Goal: Obtain resource: Download file/media

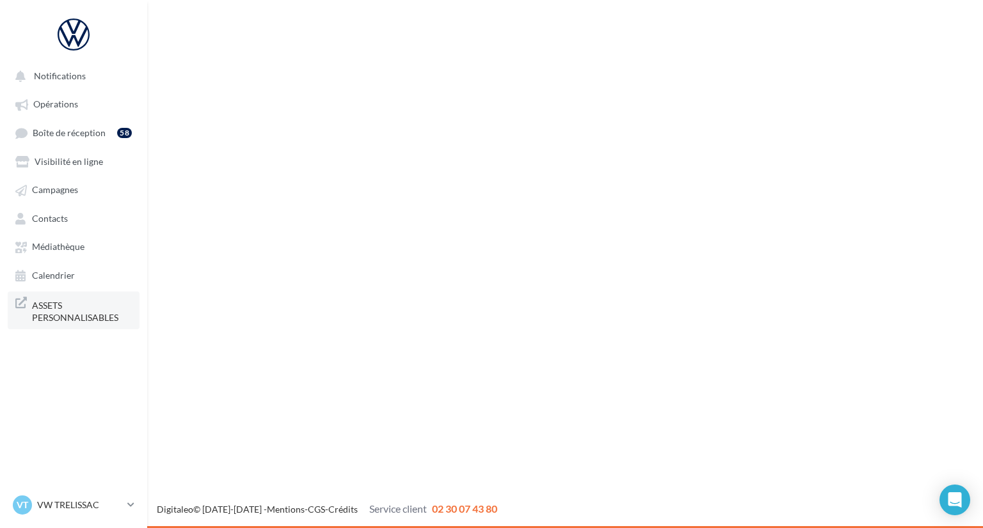
click at [110, 308] on span "ASSETS PERSONNALISABLES" at bounding box center [82, 311] width 100 height 28
click at [68, 75] on span "Notifications" at bounding box center [60, 75] width 52 height 11
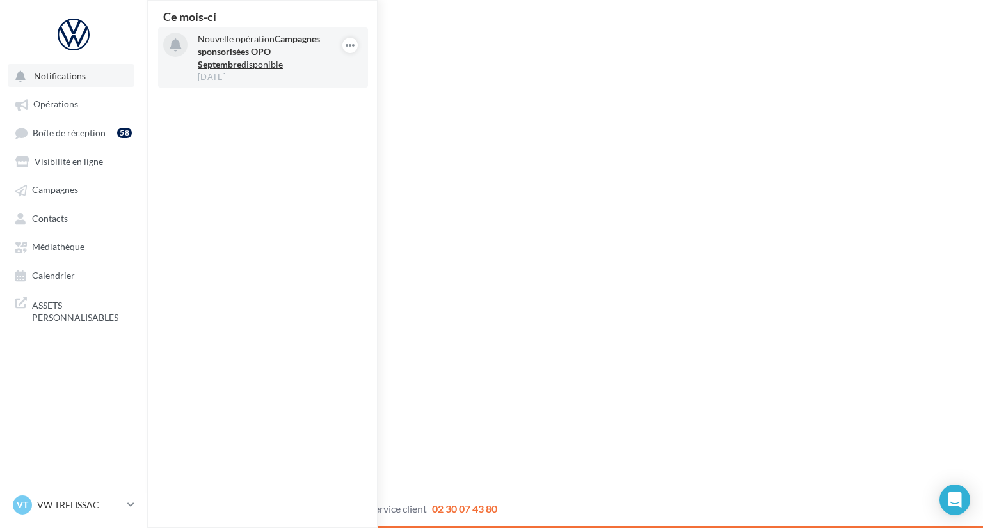
click at [229, 54] on strong "Campagnes sponsorisées OPO Septembre" at bounding box center [259, 51] width 122 height 36
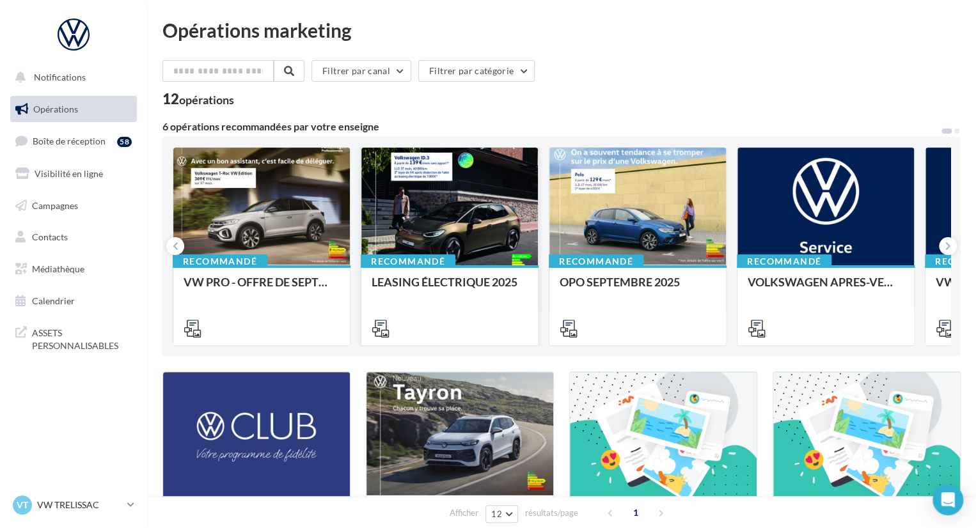
click at [461, 213] on div at bounding box center [449, 207] width 177 height 119
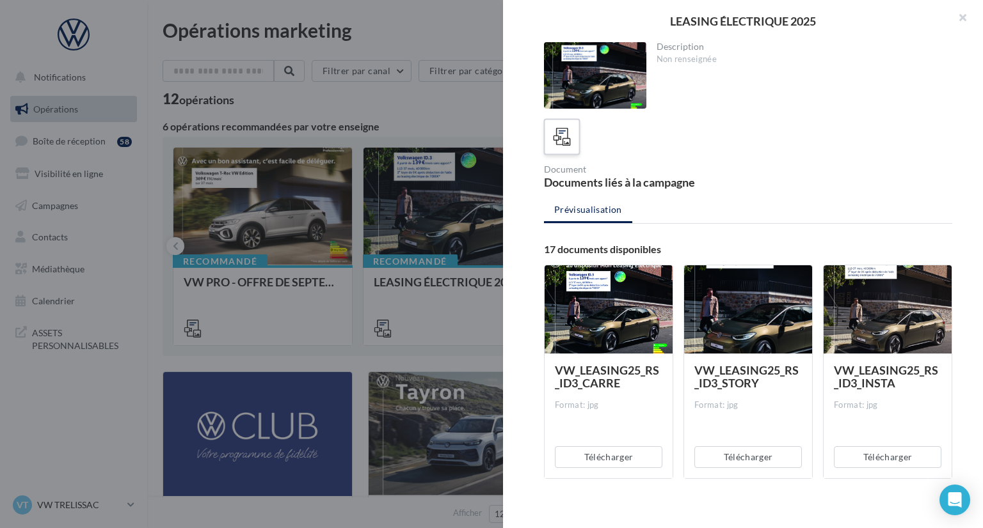
click at [562, 144] on icon at bounding box center [562, 137] width 19 height 19
click at [760, 456] on button "Télécharger" at bounding box center [747, 458] width 107 height 22
click at [233, 349] on div at bounding box center [491, 264] width 983 height 528
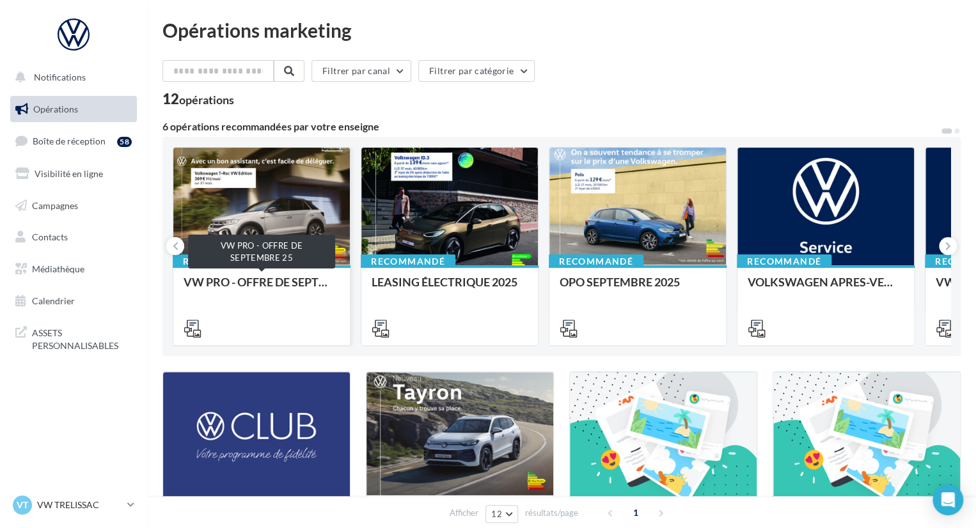
click at [243, 287] on div "VW PRO - OFFRE DE SEPTEMBRE 25" at bounding box center [262, 289] width 156 height 26
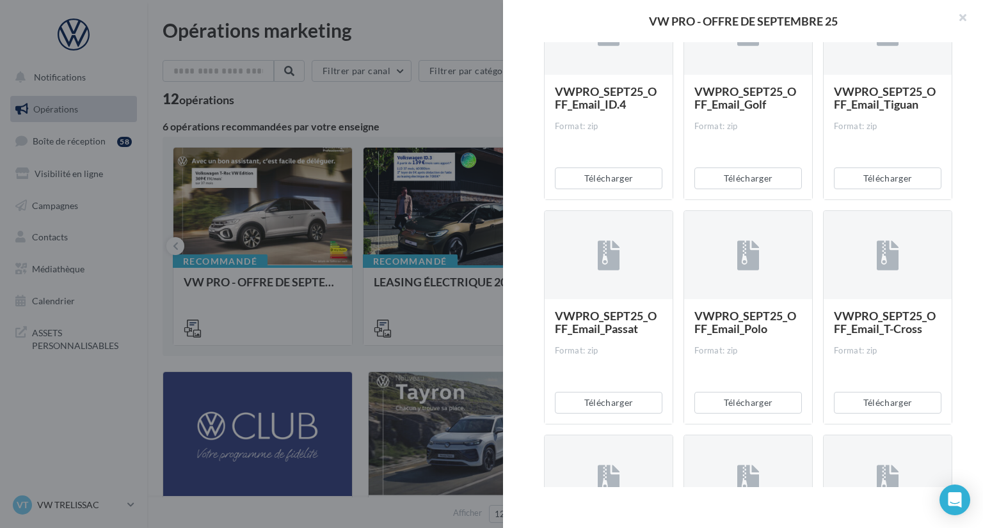
scroll to position [504, 0]
click at [745, 400] on button "Télécharger" at bounding box center [747, 403] width 107 height 22
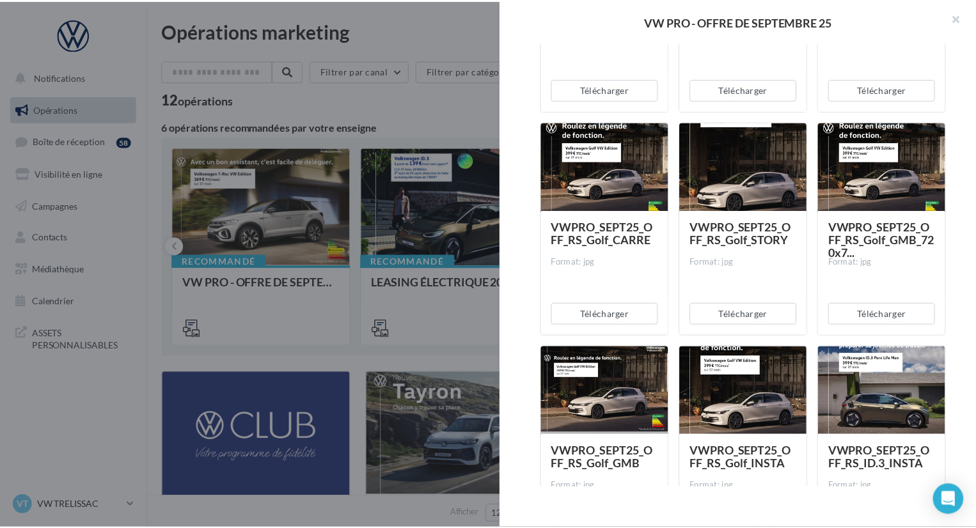
scroll to position [1043, 0]
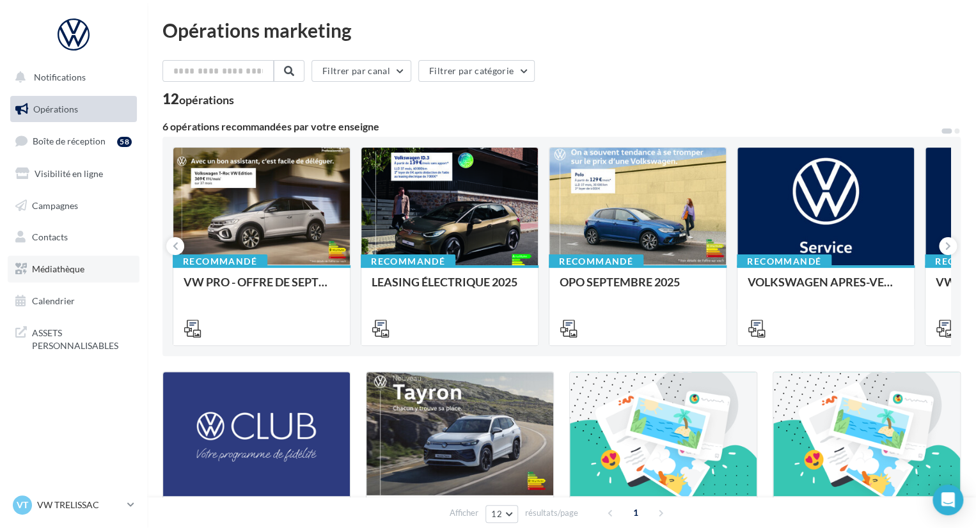
click at [72, 269] on span "Médiathèque" at bounding box center [58, 269] width 52 height 11
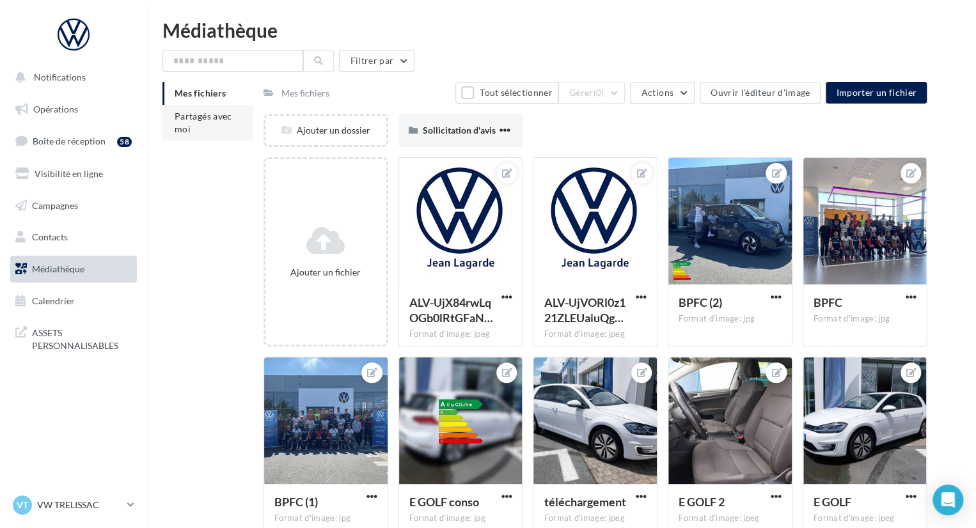
click at [180, 116] on span "Partagés avec moi" at bounding box center [204, 123] width 58 height 24
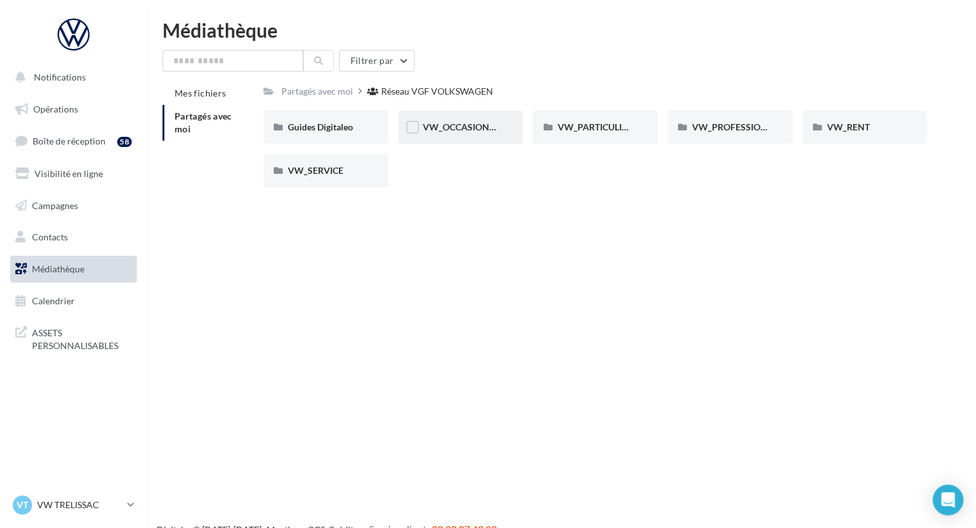
click at [484, 133] on div "VW_OCCASIONS_GARANTIES" at bounding box center [461, 127] width 76 height 13
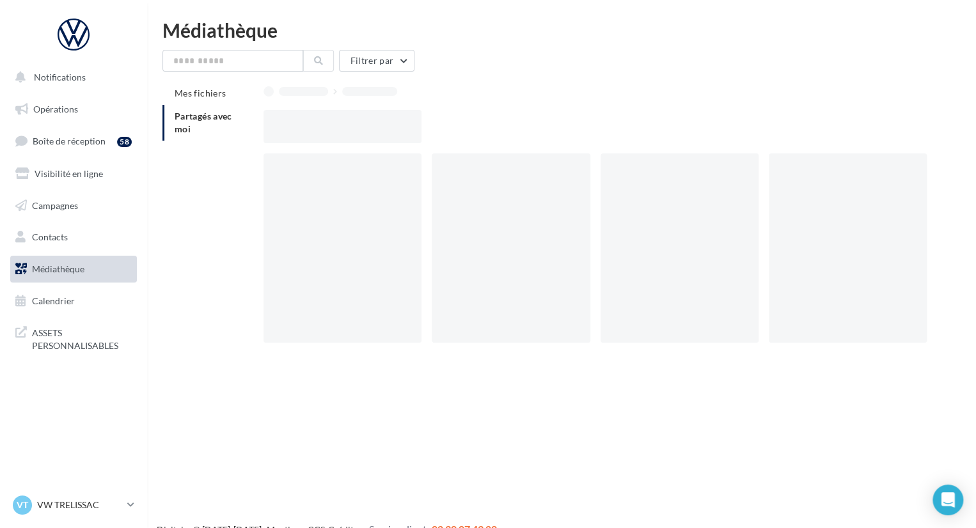
click at [484, 133] on div at bounding box center [601, 126] width 674 height 33
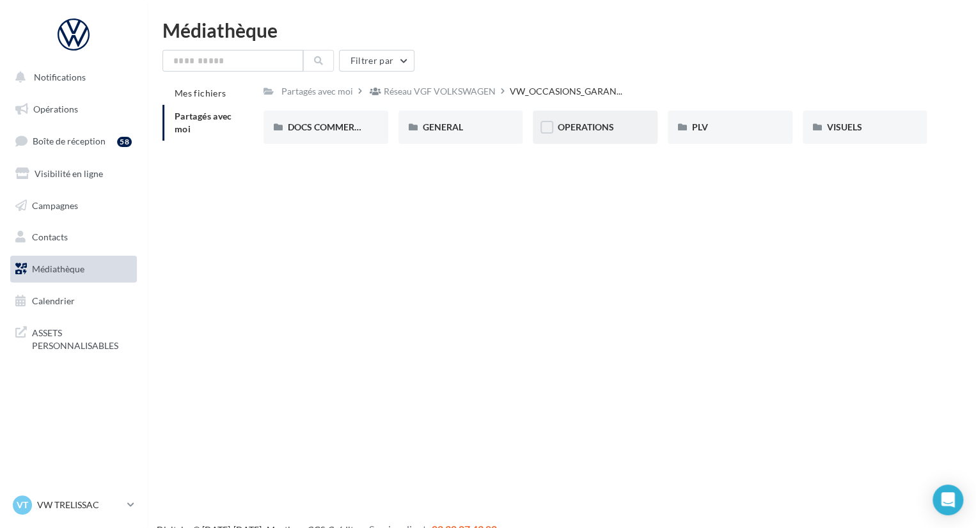
click at [562, 133] on div "OPERATIONS" at bounding box center [595, 127] width 76 height 13
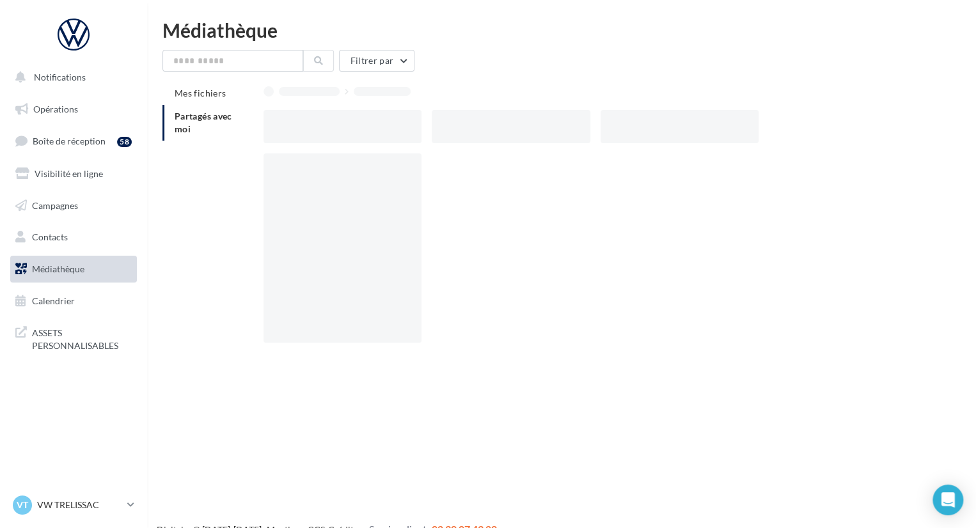
click at [562, 133] on div at bounding box center [511, 126] width 158 height 33
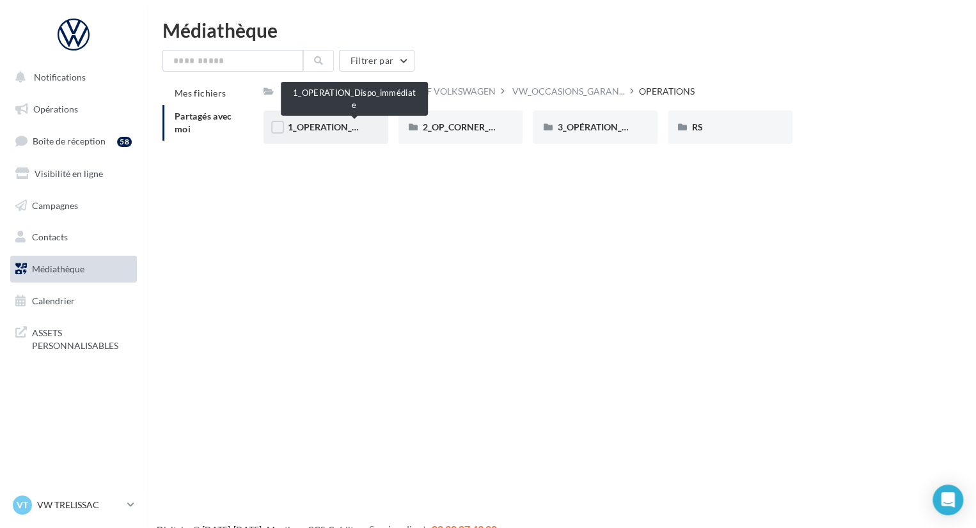
click at [349, 130] on span "1_OPERATION_Dispo_immédiate" at bounding box center [354, 127] width 133 height 11
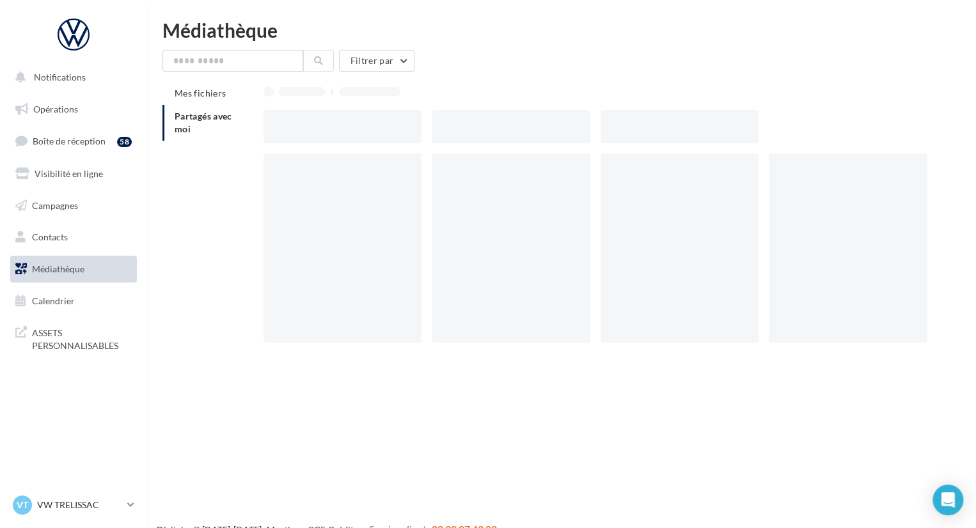
click at [349, 130] on div at bounding box center [343, 126] width 158 height 33
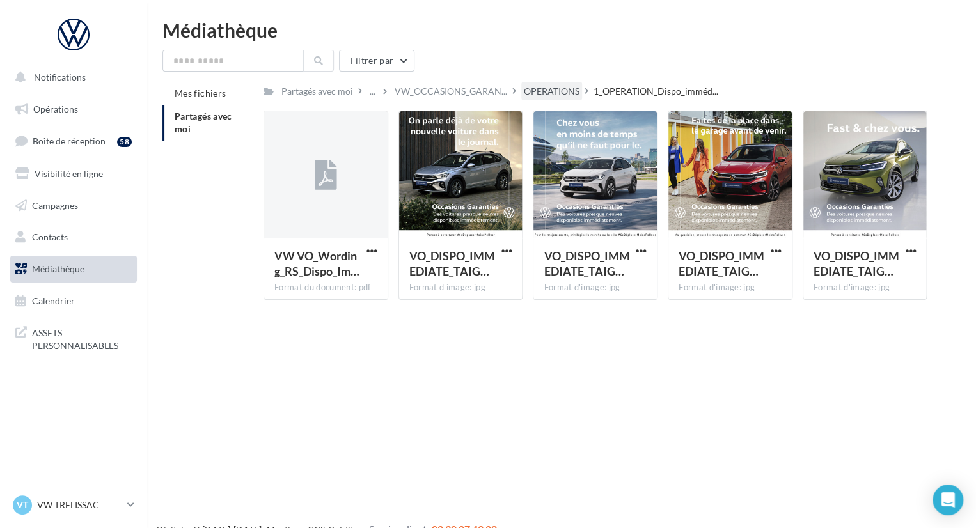
click at [546, 83] on div "OPERATIONS" at bounding box center [551, 91] width 61 height 19
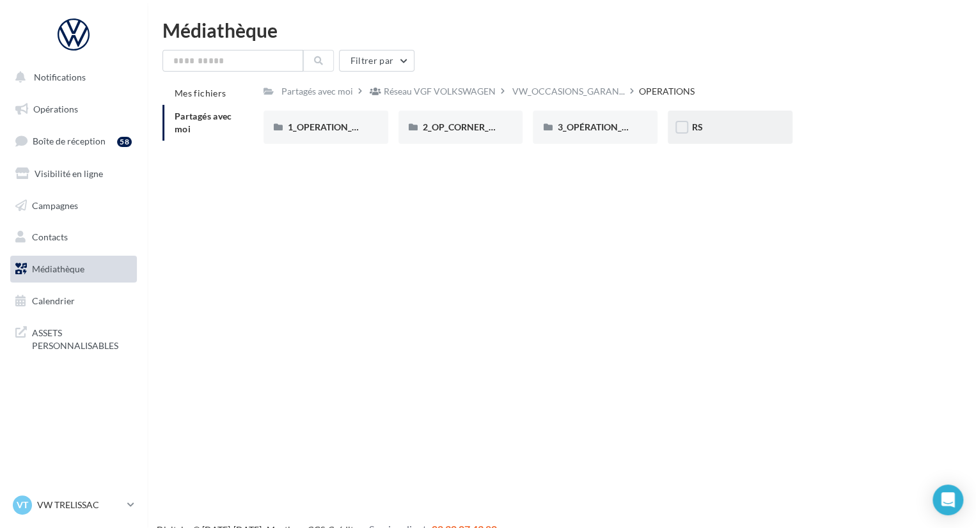
click at [703, 121] on div "RS" at bounding box center [730, 127] width 76 height 13
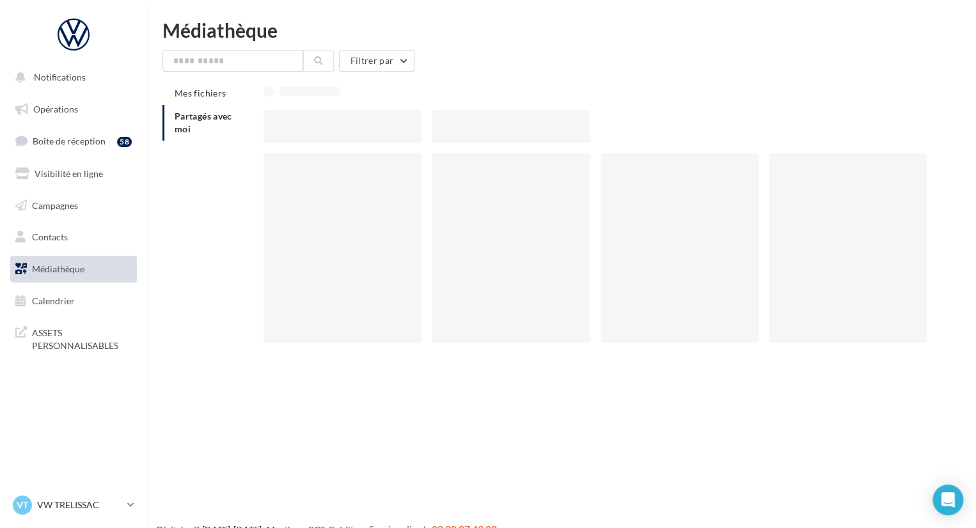
click at [703, 121] on div at bounding box center [601, 126] width 674 height 33
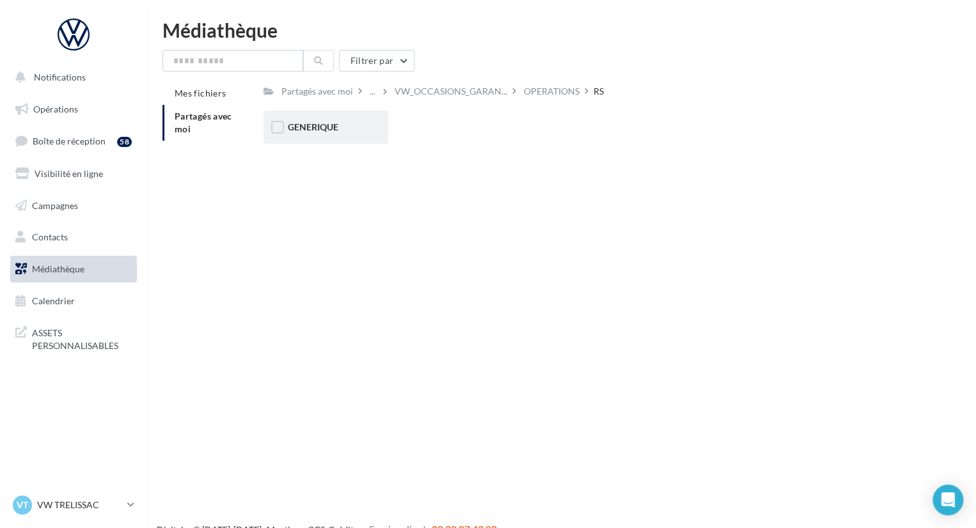
click at [351, 131] on div "GENERIQUE" at bounding box center [326, 127] width 76 height 13
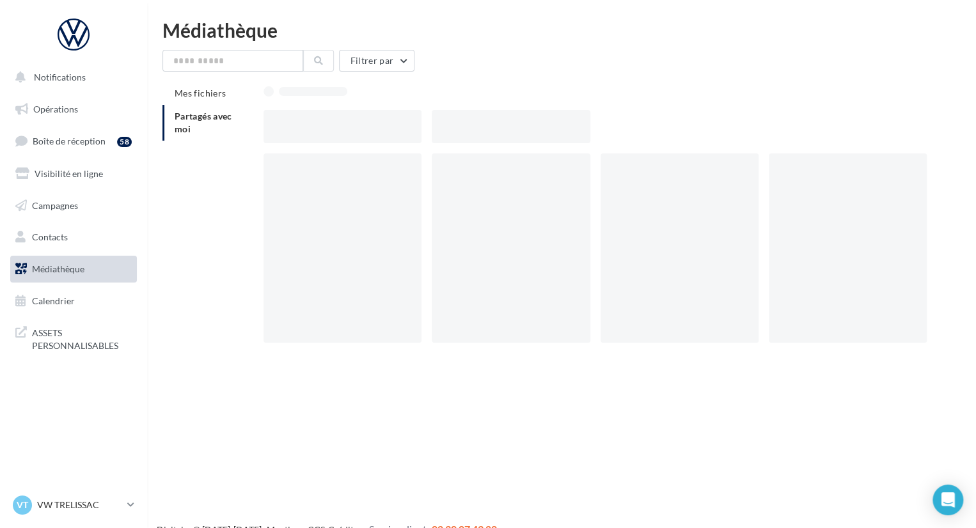
click at [351, 131] on div at bounding box center [343, 126] width 158 height 33
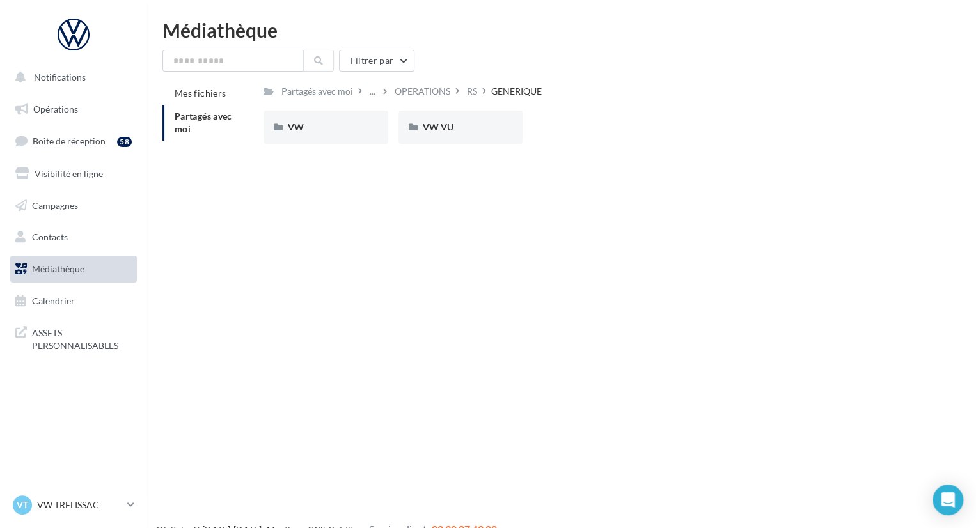
click at [351, 131] on div "VW" at bounding box center [326, 127] width 76 height 13
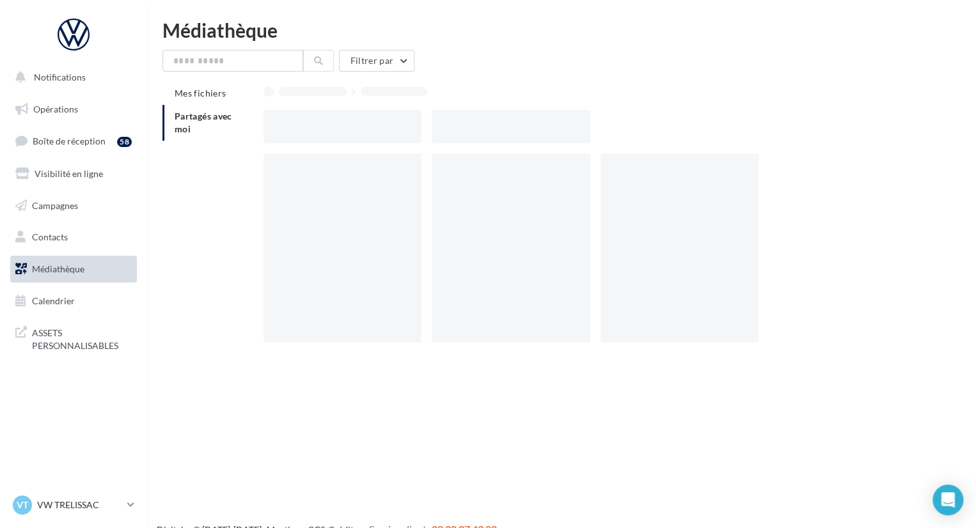
click at [351, 131] on div at bounding box center [343, 126] width 158 height 33
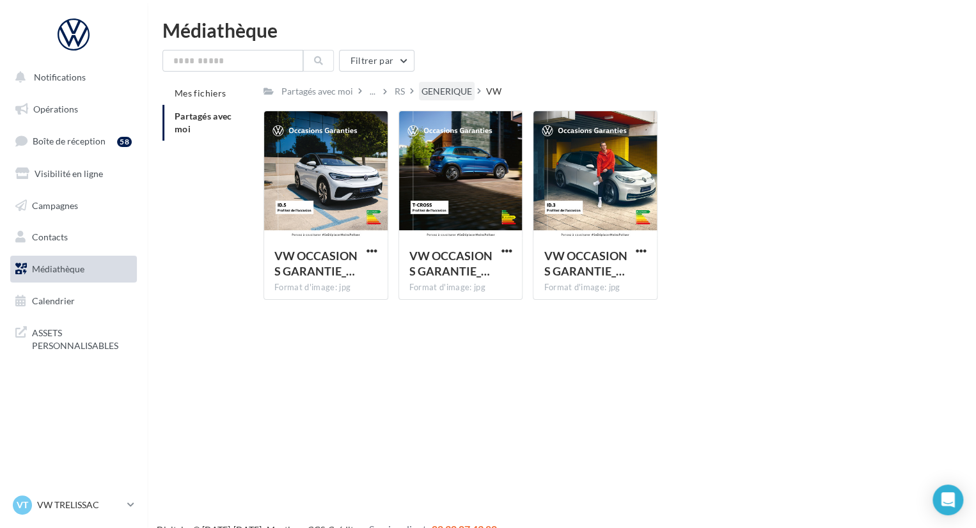
click at [458, 86] on div "GENERIQUE" at bounding box center [447, 91] width 51 height 13
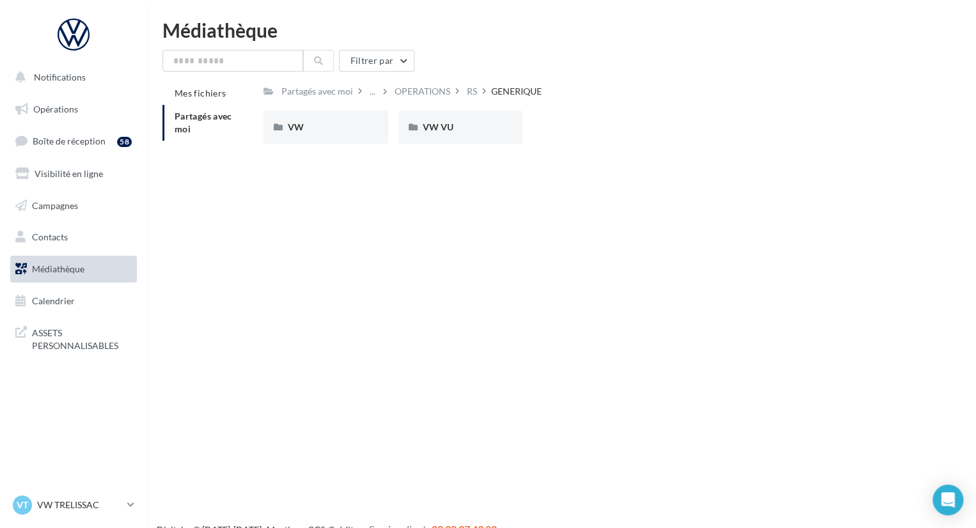
click at [601, 223] on div "Notifications Opérations Boîte de réception 58 Visibilité en ligne Campagnes Co…" at bounding box center [488, 284] width 976 height 528
